Goal: Task Accomplishment & Management: Manage account settings

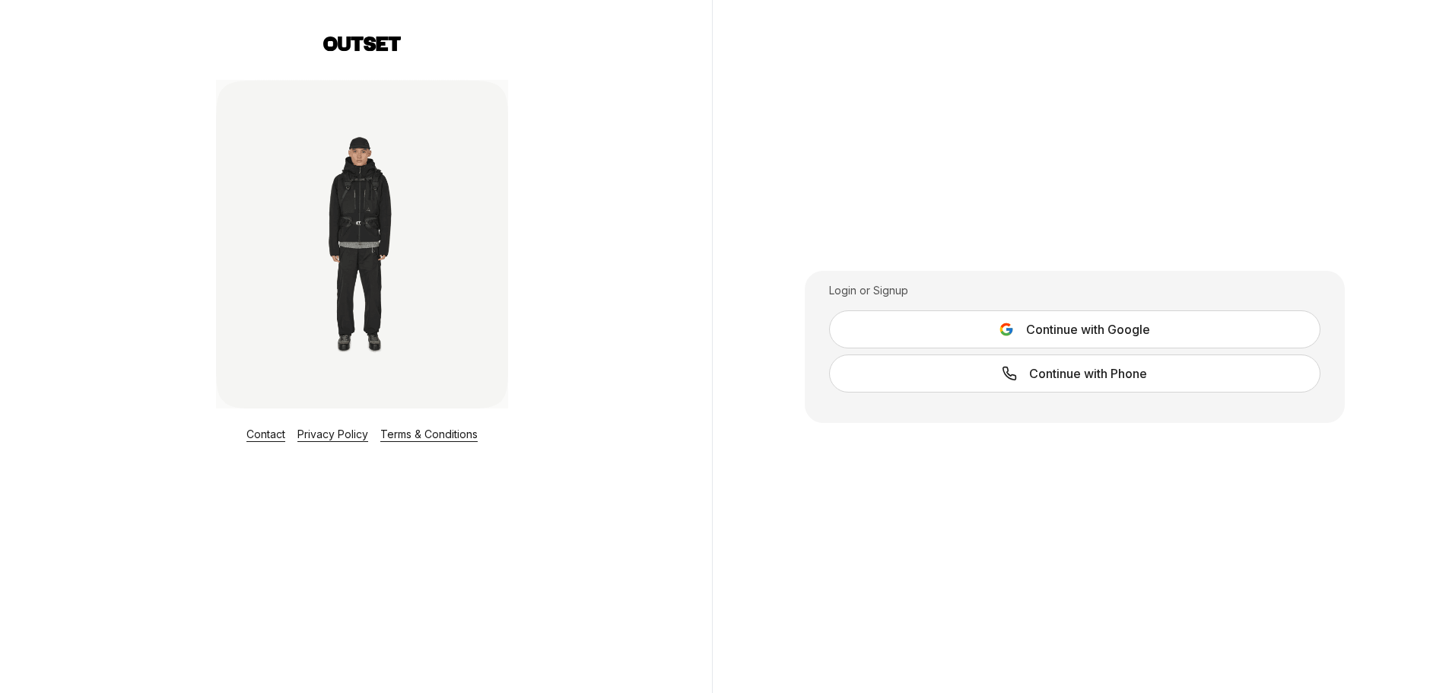
click at [266, 432] on link "Contact" at bounding box center [265, 433] width 39 height 13
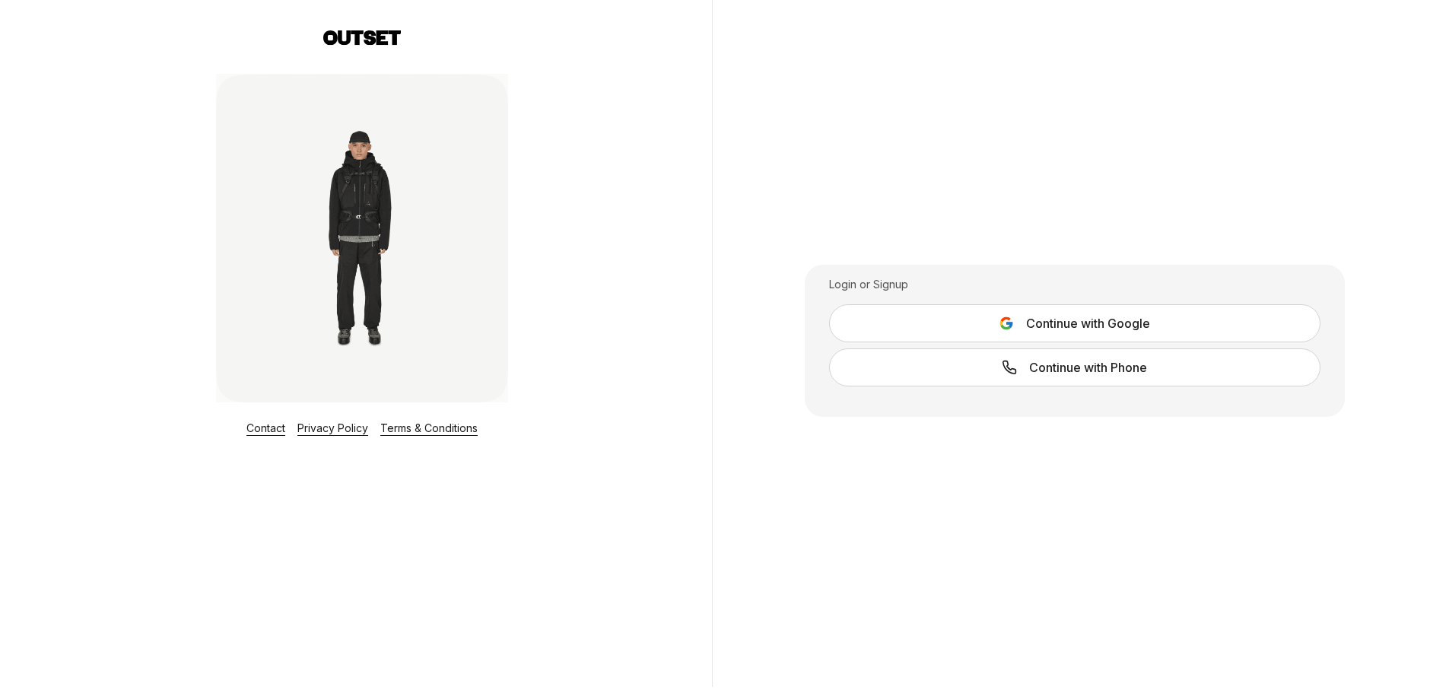
click at [259, 431] on link "Contact" at bounding box center [265, 427] width 39 height 13
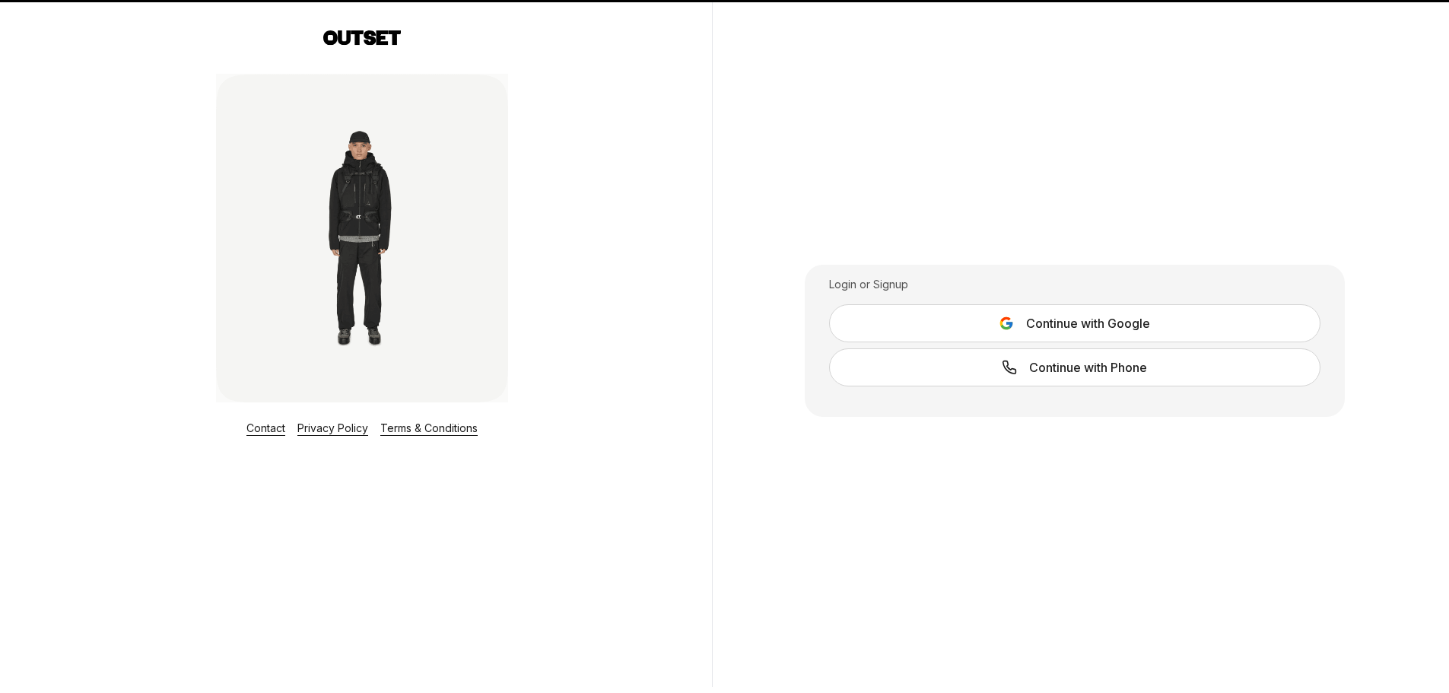
scroll to position [0, 0]
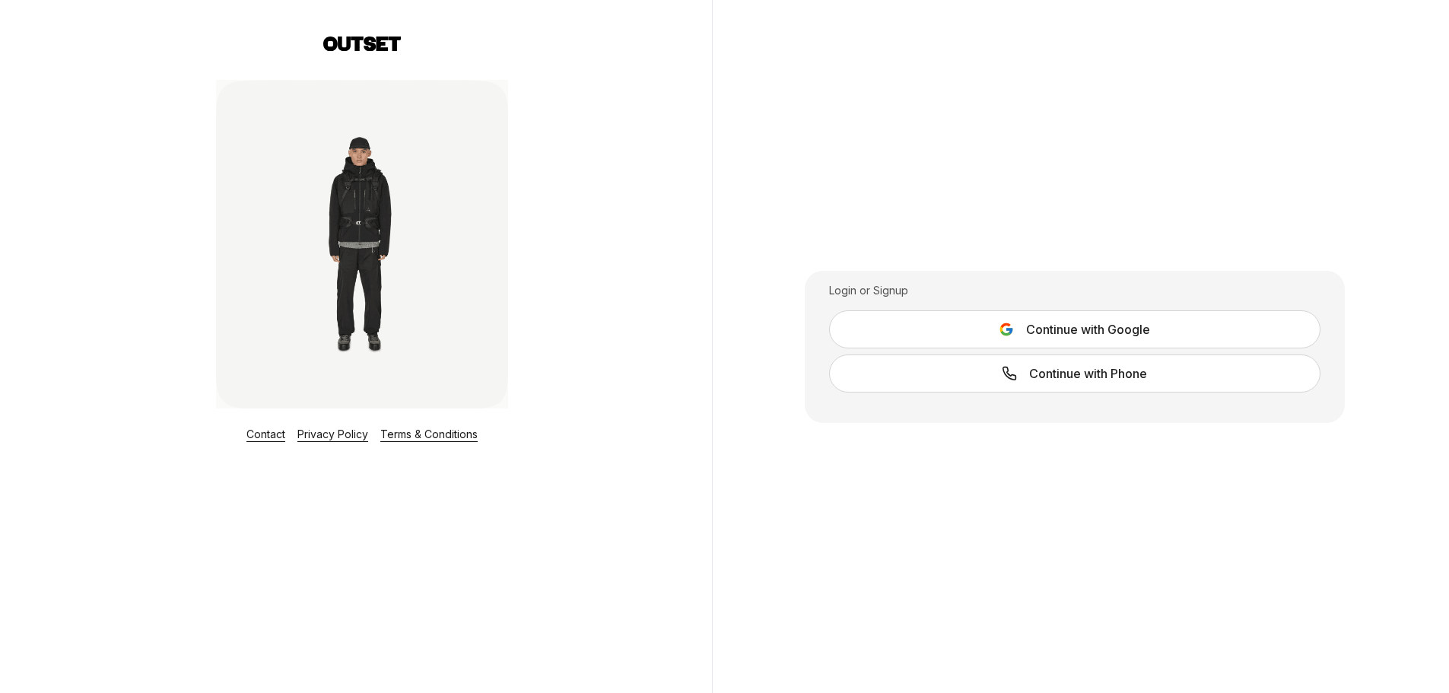
click at [1044, 329] on span "Continue with Google" at bounding box center [1088, 329] width 124 height 18
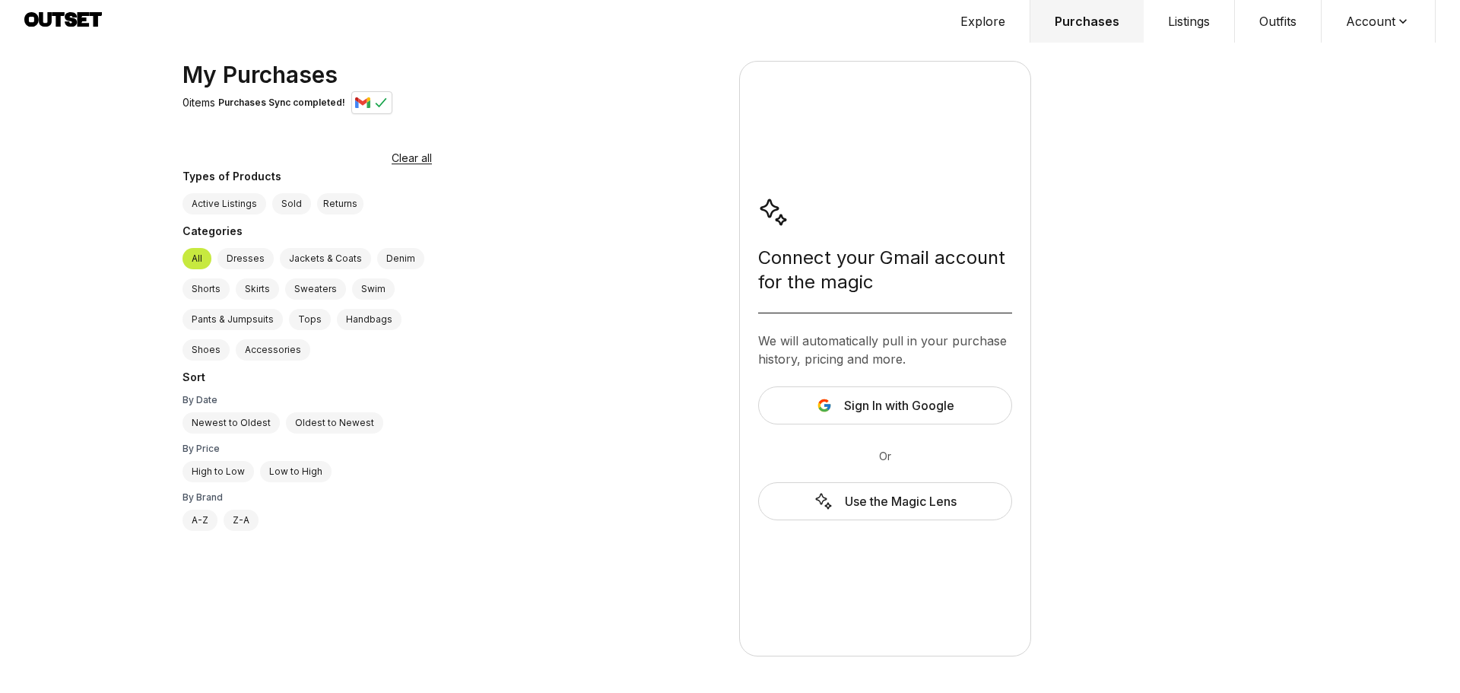
click at [892, 407] on span "Sign In with Google" at bounding box center [899, 405] width 110 height 18
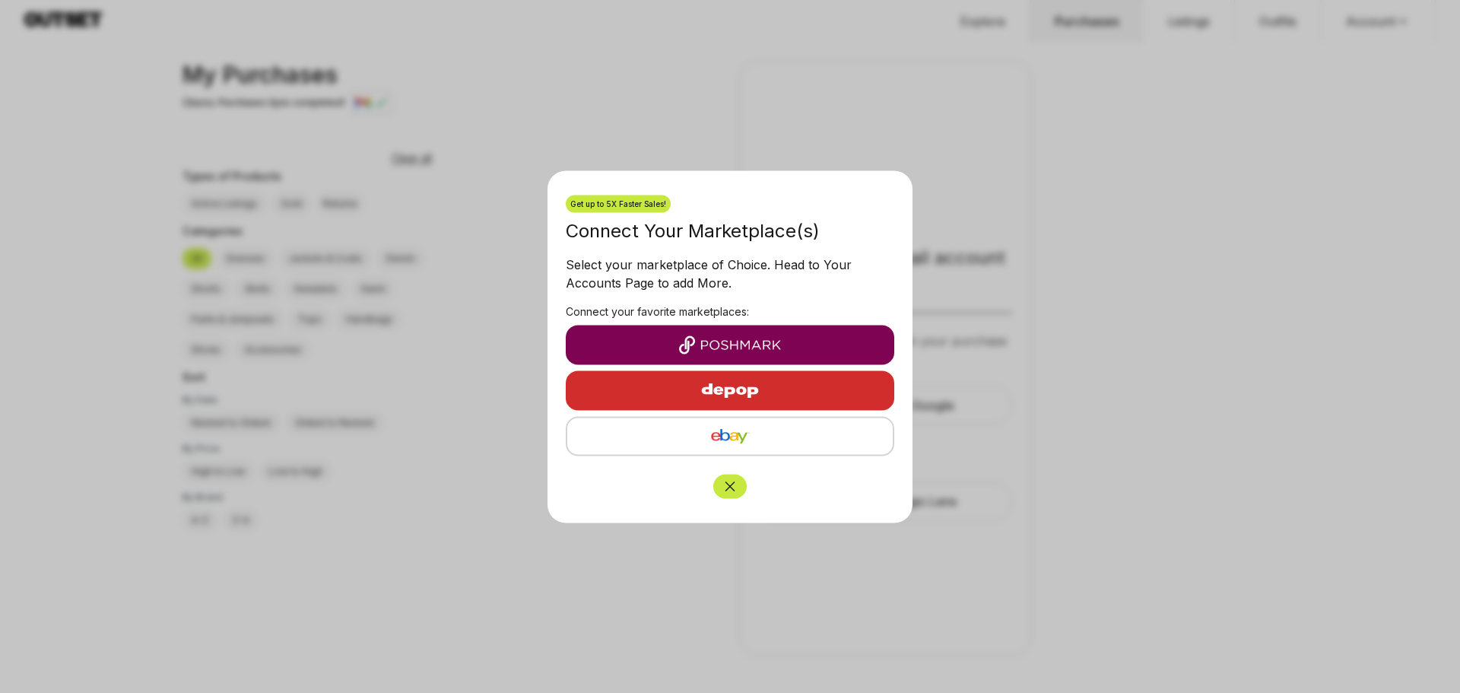
click at [729, 434] on img "button" at bounding box center [730, 436] width 301 height 18
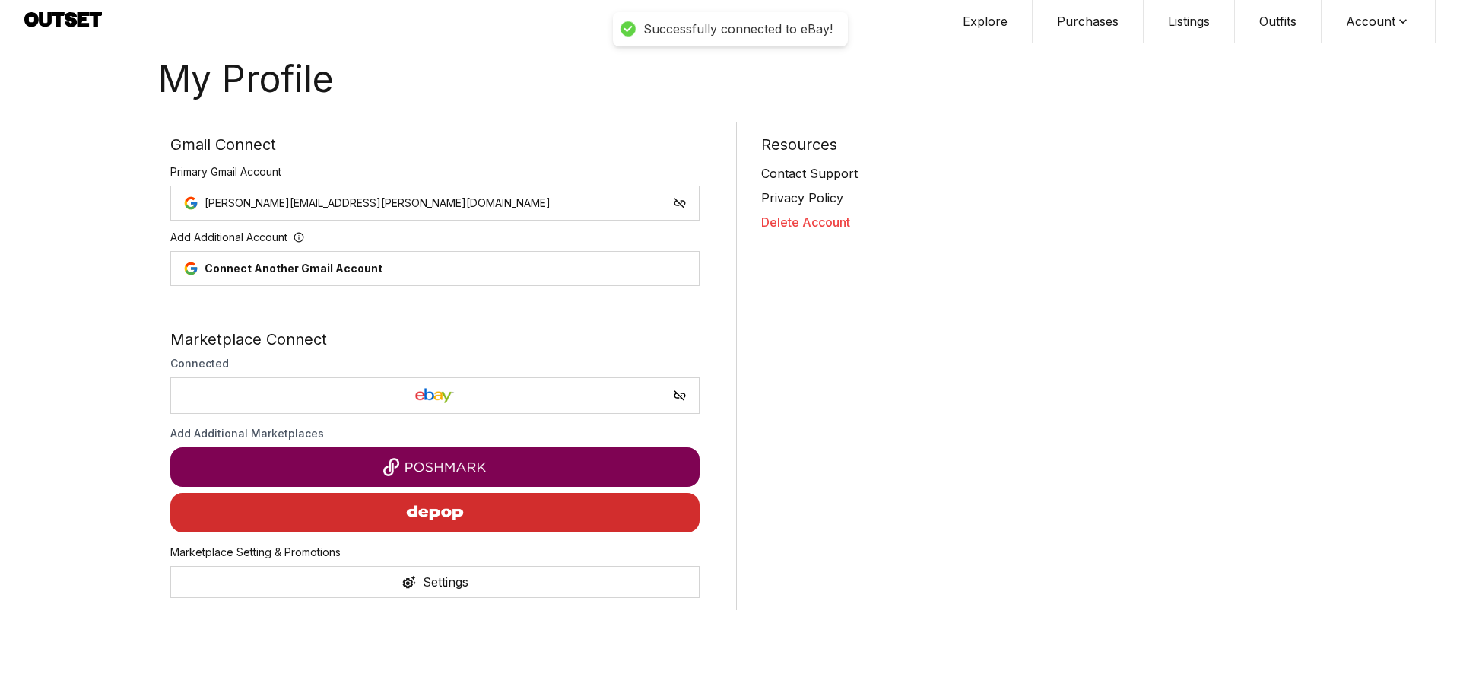
click at [955, 354] on div "Resources Contact Support Privacy Policy Delete Account" at bounding box center [1019, 366] width 567 height 488
click at [836, 176] on div "Contact Support" at bounding box center [1025, 173] width 529 height 18
click at [1084, 25] on button "Purchases" at bounding box center [1088, 21] width 111 height 43
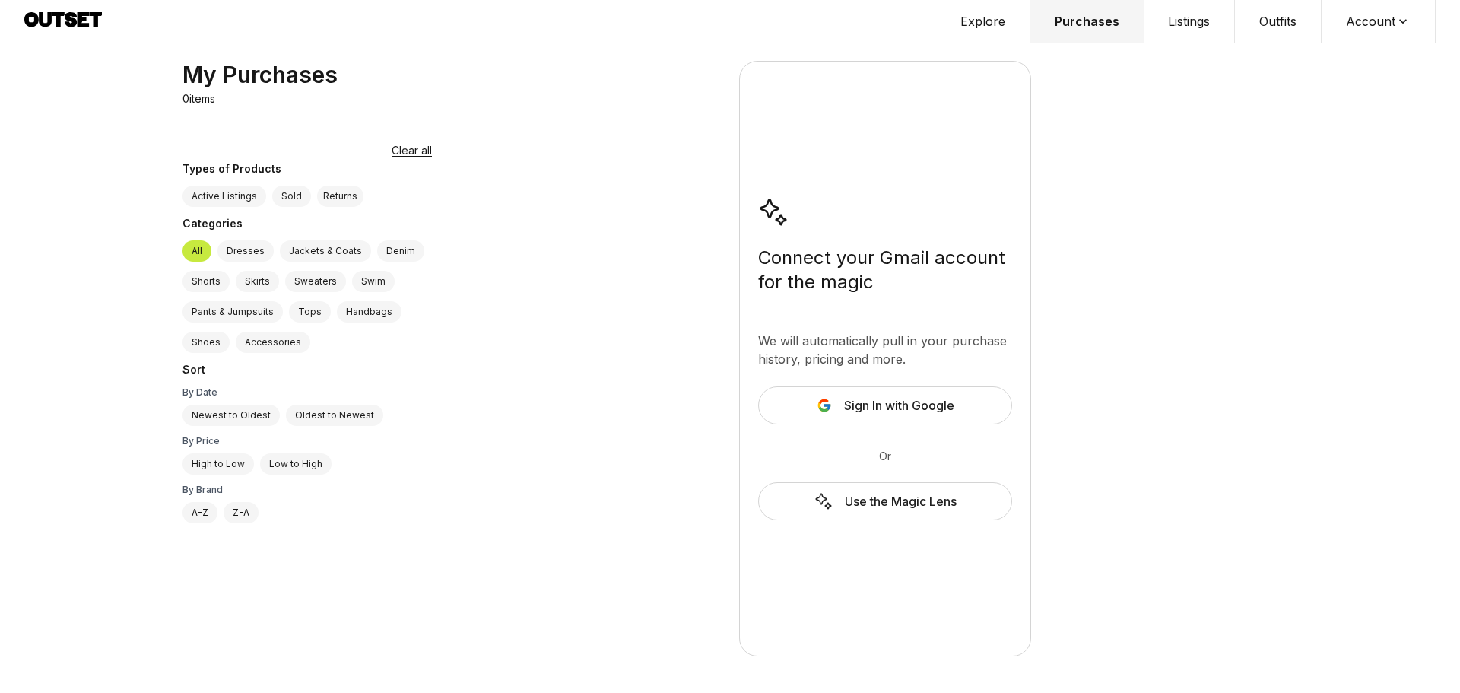
click at [873, 402] on span "Sign In with Google" at bounding box center [899, 405] width 110 height 18
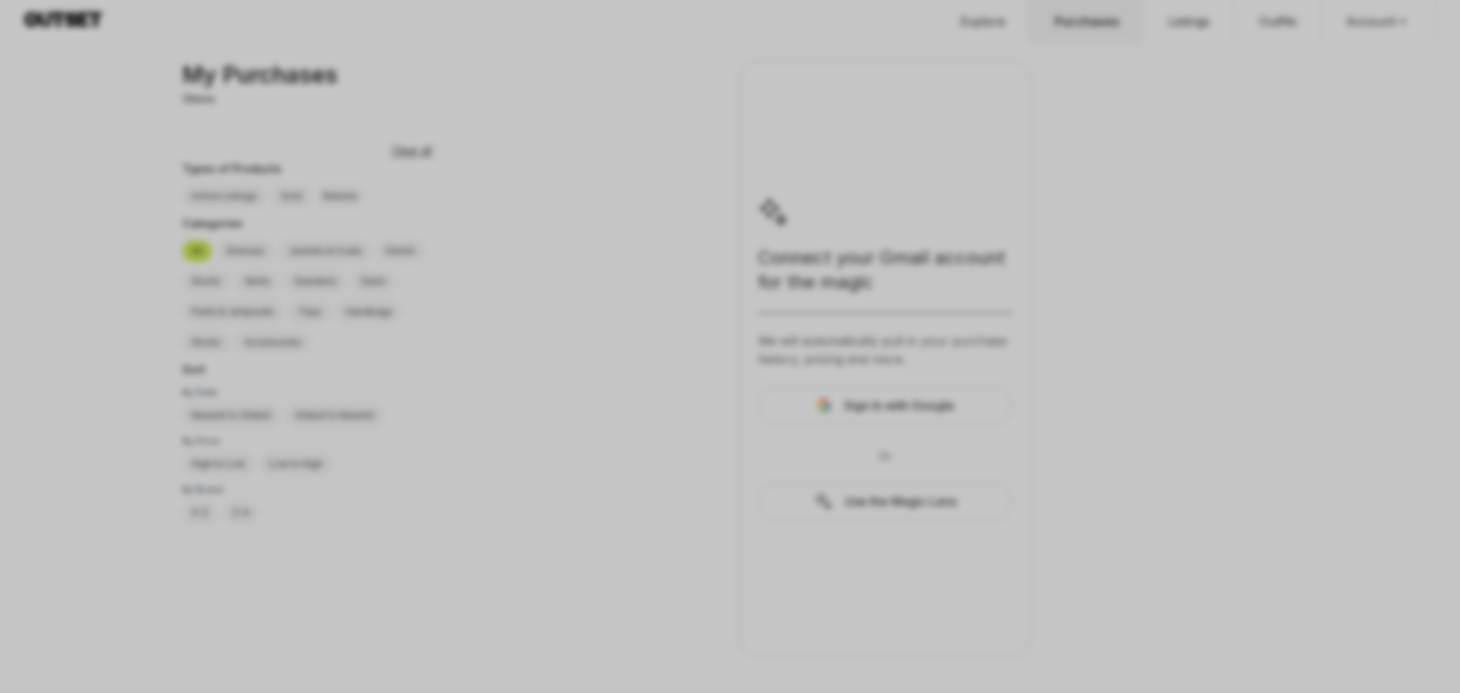
drag, startPoint x: 561, startPoint y: 469, endPoint x: 562, endPoint y: 479, distance: 10.7
click at [562, 476] on div at bounding box center [730, 346] width 1460 height 693
click at [1120, 370] on div at bounding box center [730, 346] width 1460 height 693
click at [680, 469] on div at bounding box center [730, 346] width 1460 height 693
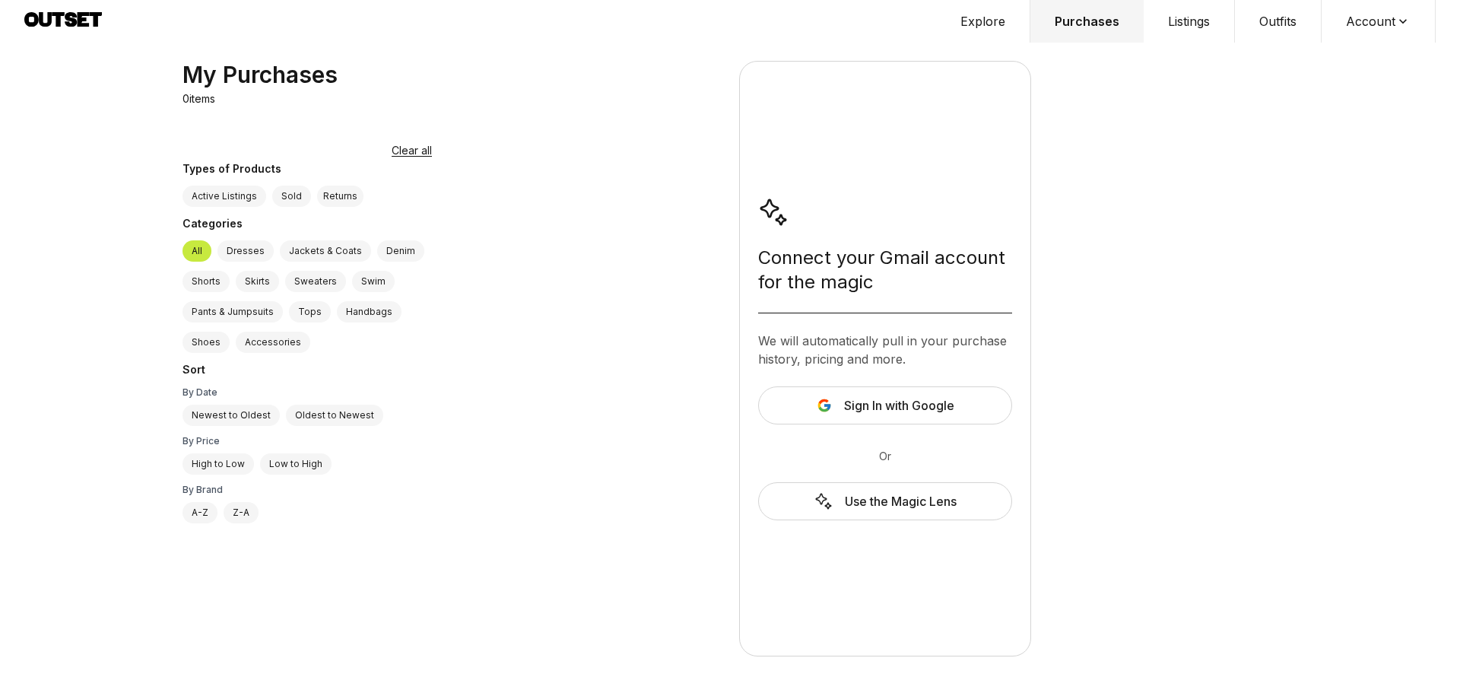
click at [875, 408] on span "Sign In with Google" at bounding box center [899, 405] width 110 height 18
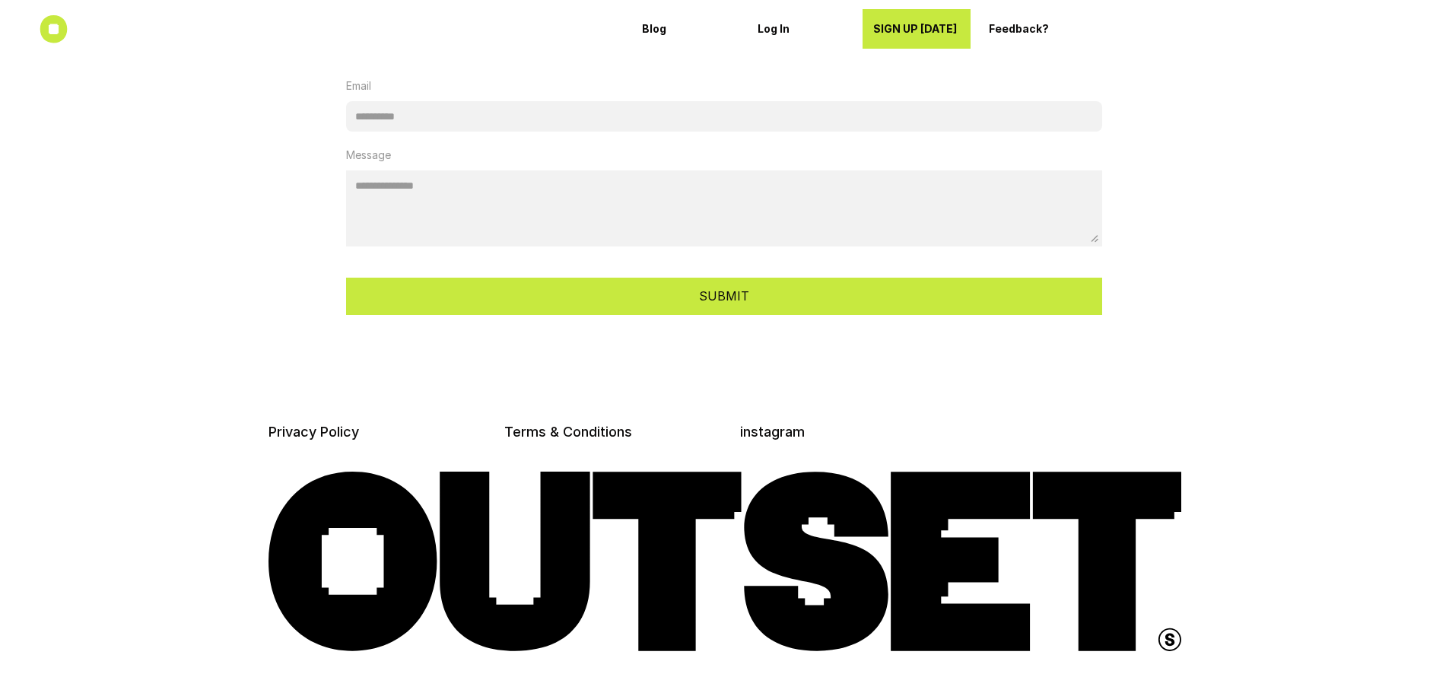
scroll to position [4145, 0]
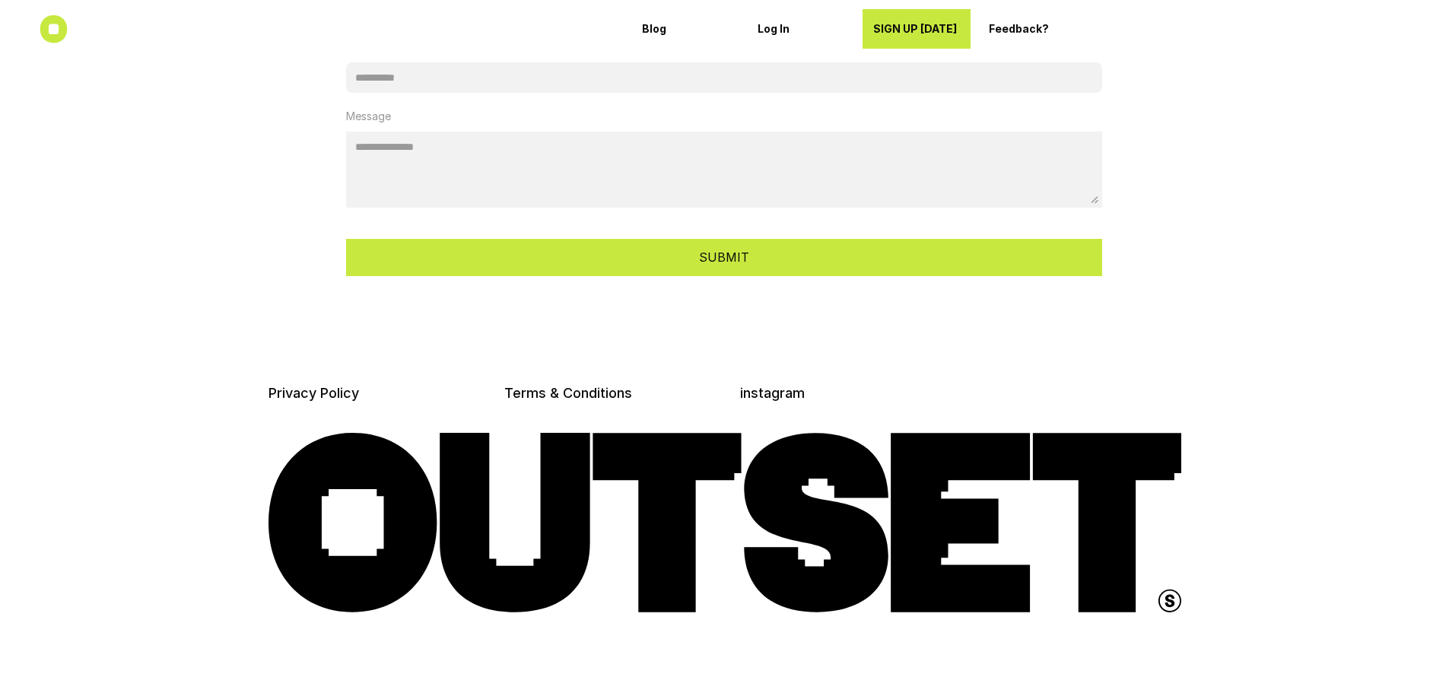
click at [1238, 472] on div at bounding box center [724, 498] width 1449 height 390
